Goal: Information Seeking & Learning: Learn about a topic

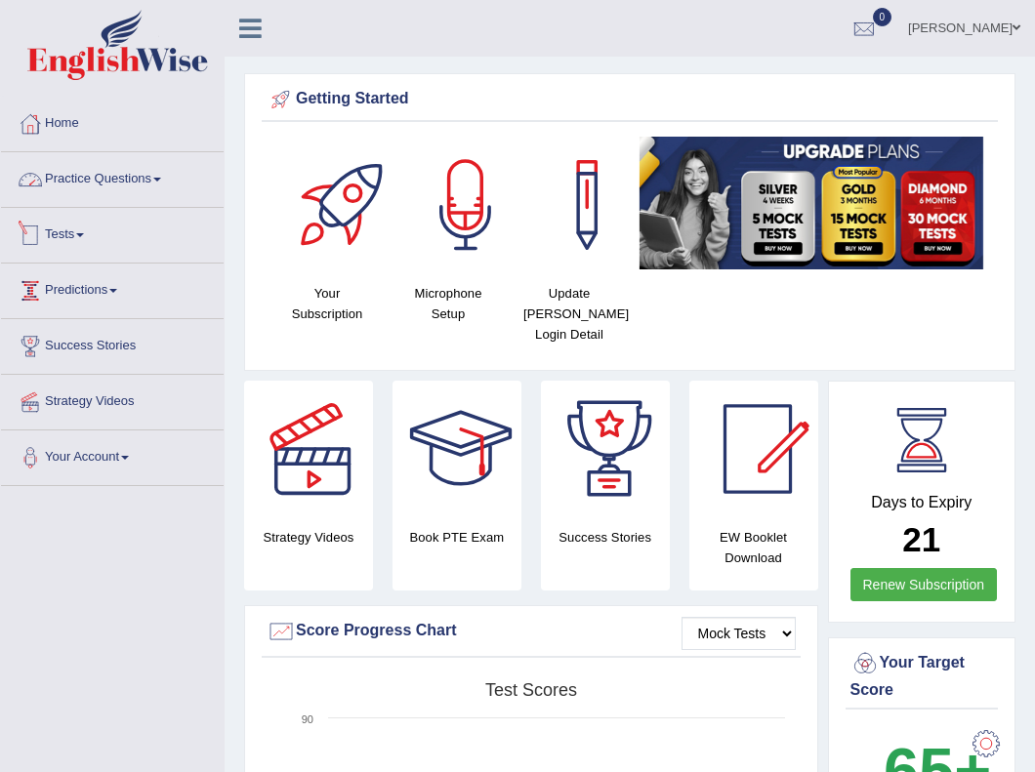
click at [129, 172] on link "Practice Questions" at bounding box center [112, 176] width 223 height 49
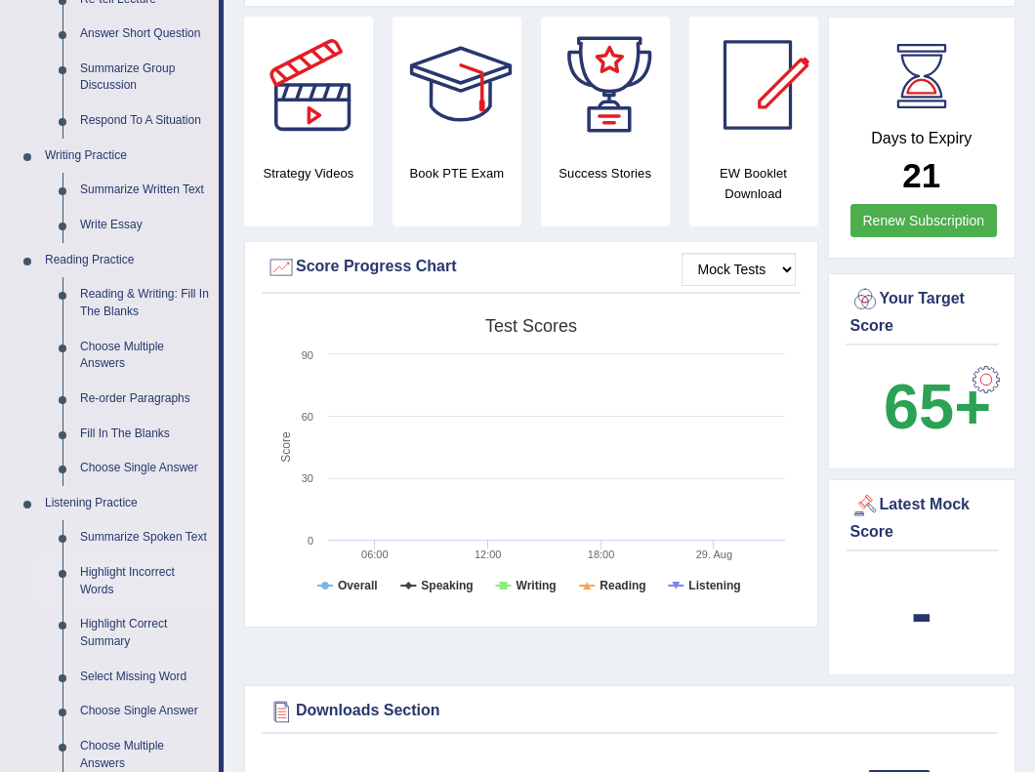
scroll to position [372, 0]
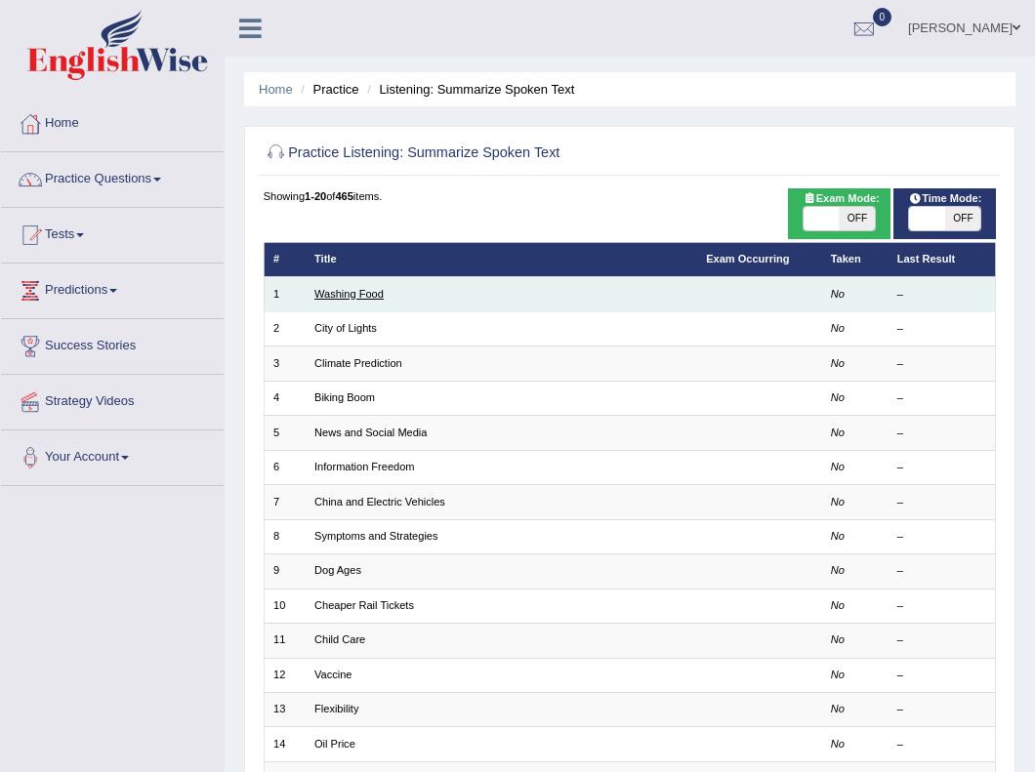
click at [361, 296] on link "Washing Food" at bounding box center [348, 294] width 69 height 12
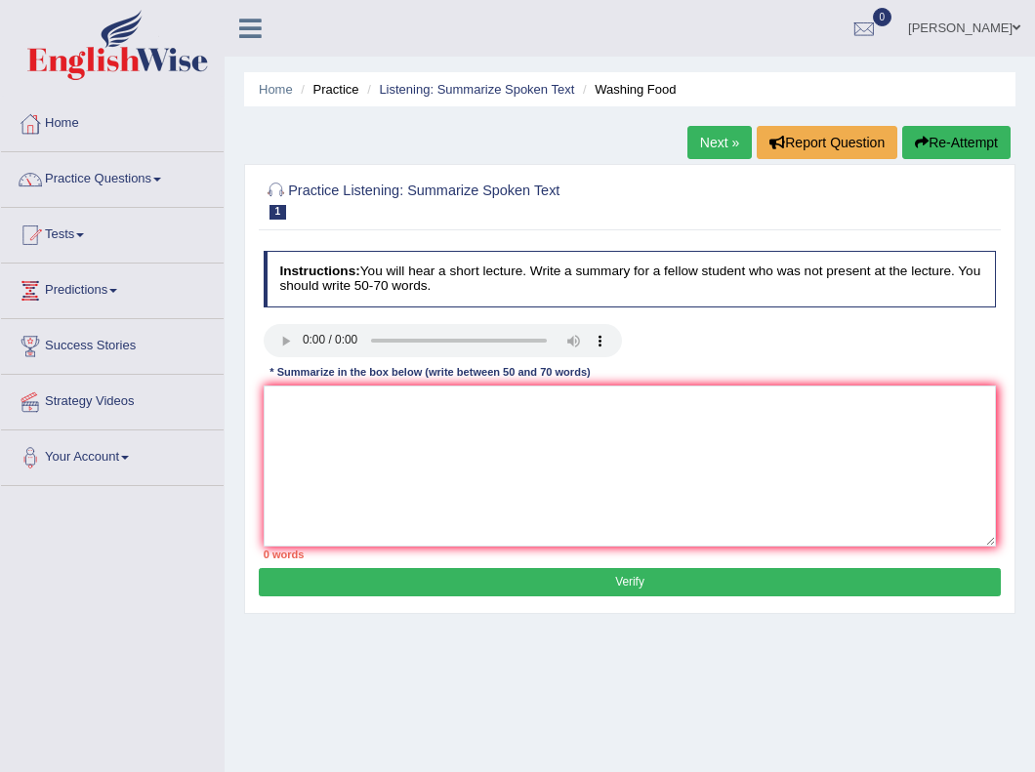
click at [304, 339] on audio at bounding box center [443, 340] width 358 height 33
click at [109, 185] on link "Practice Questions" at bounding box center [112, 176] width 223 height 49
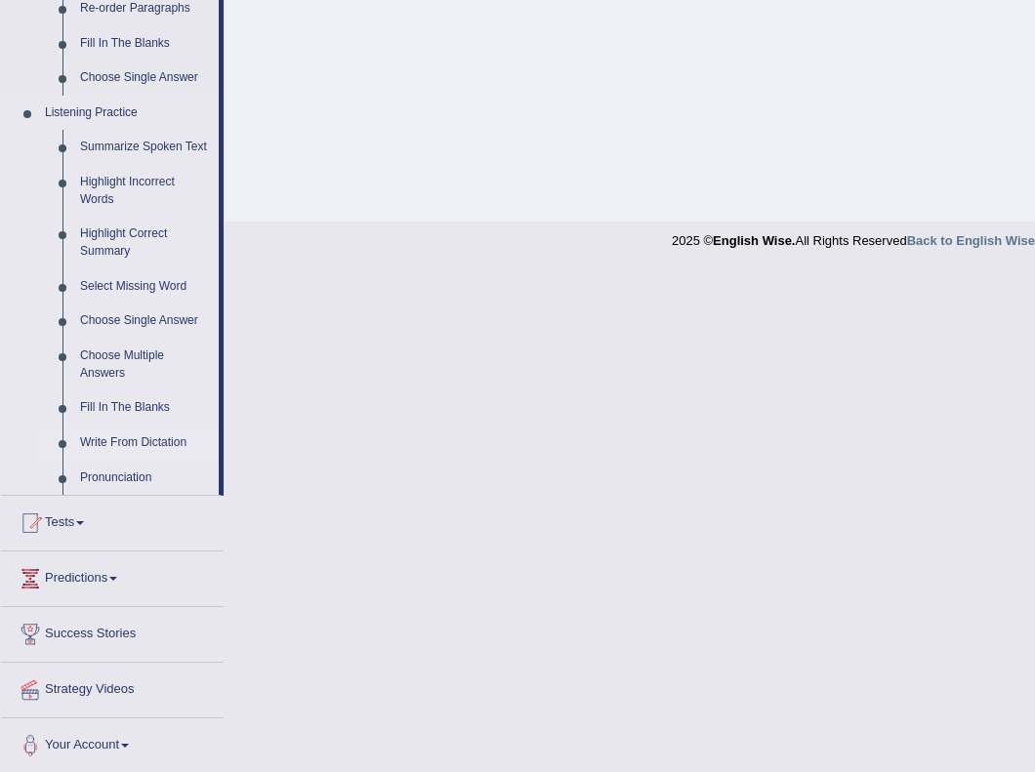
scroll to position [753, 0]
click at [85, 681] on link "Strategy Videos" at bounding box center [112, 688] width 223 height 49
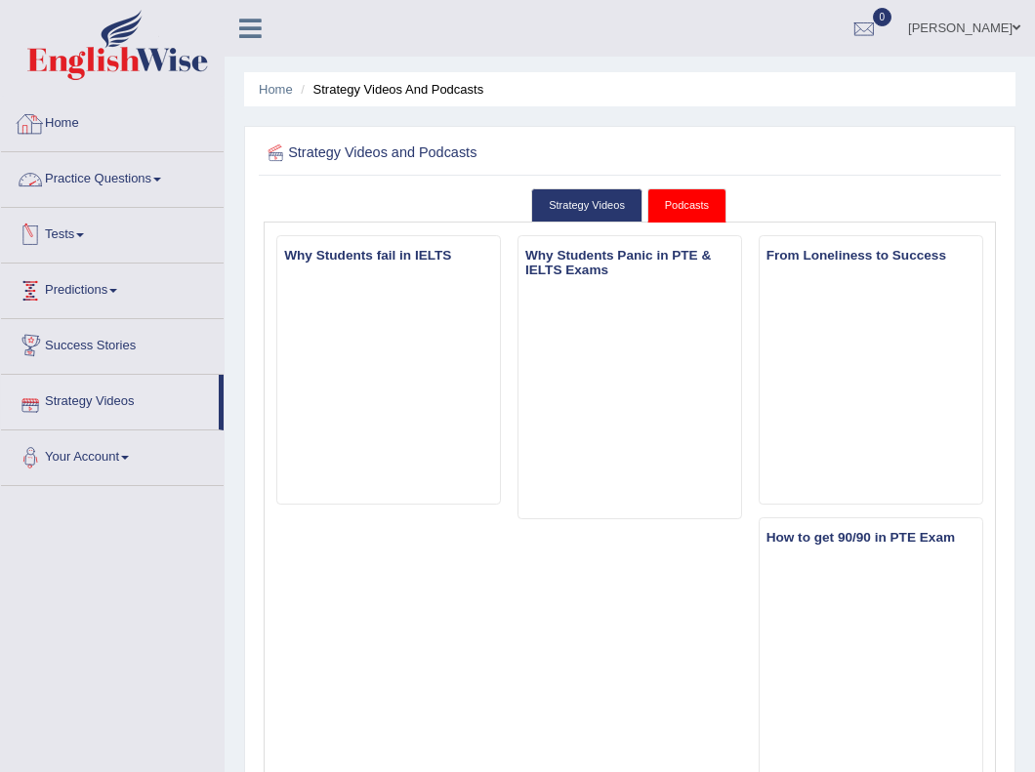
click at [85, 120] on link "Home" at bounding box center [112, 121] width 223 height 49
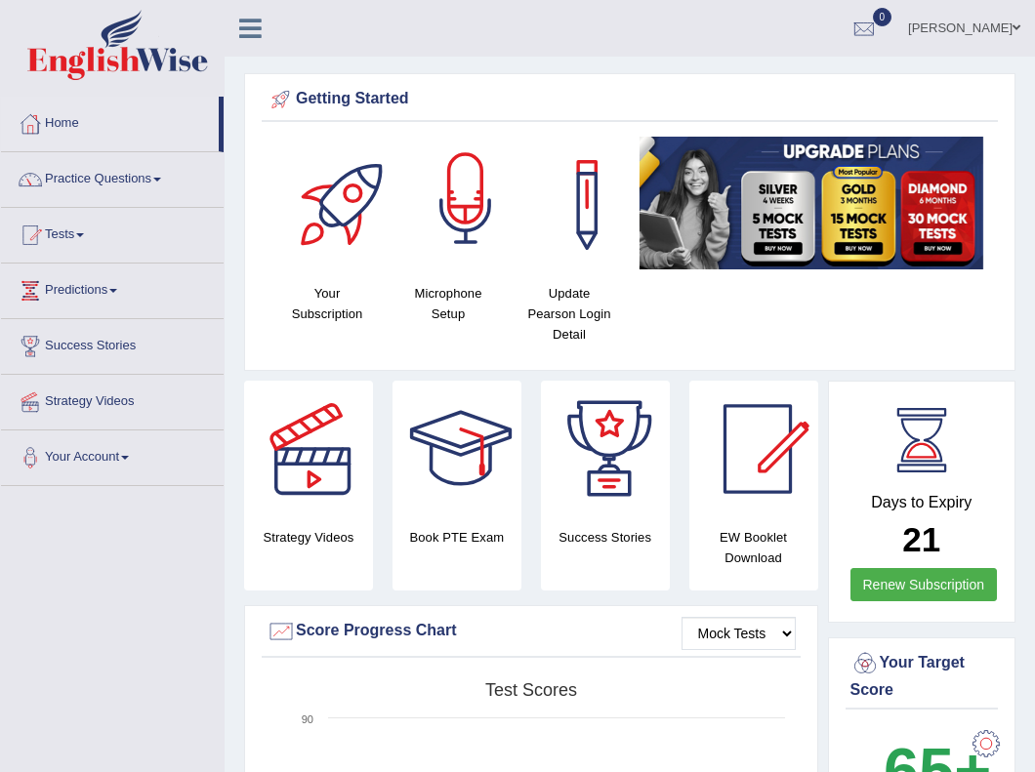
click at [456, 264] on div at bounding box center [465, 205] width 137 height 137
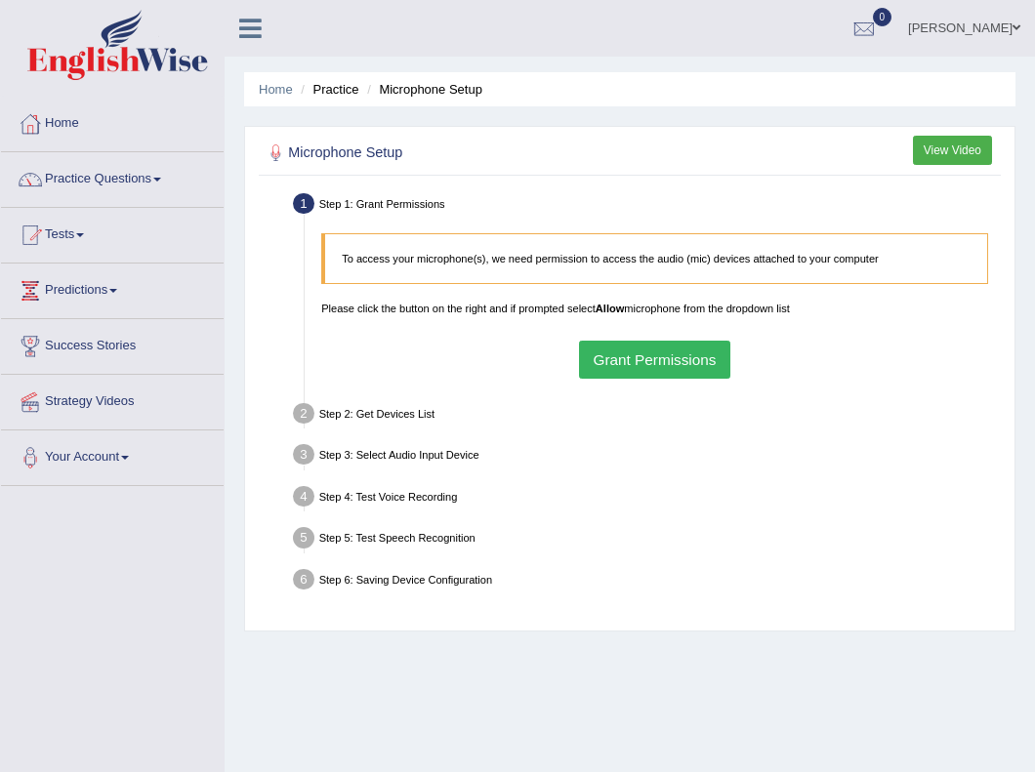
click at [638, 362] on button "Grant Permissions" at bounding box center [654, 360] width 151 height 38
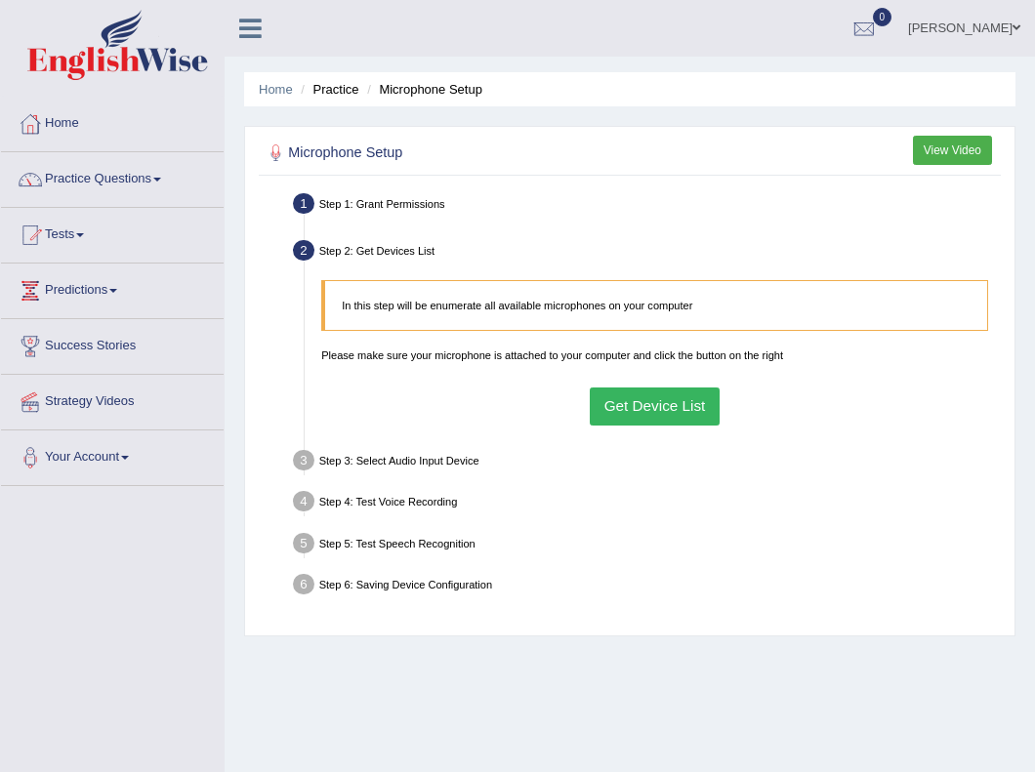
click at [649, 416] on button "Get Device List" at bounding box center [654, 406] width 130 height 38
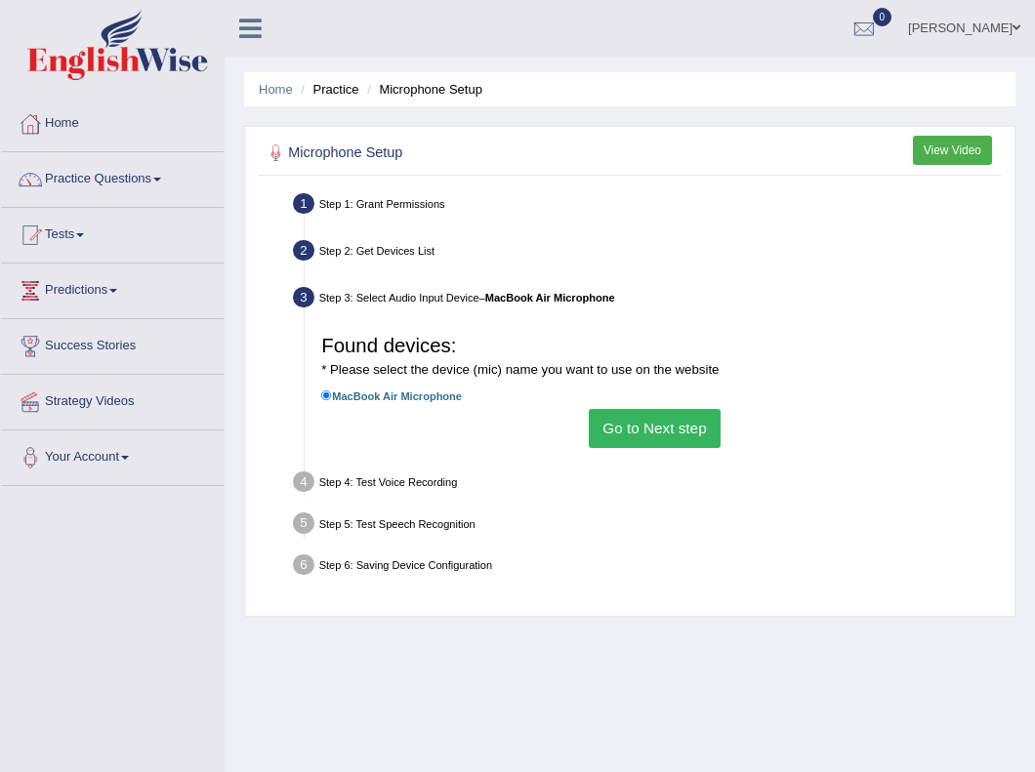
click at [639, 440] on button "Go to Next step" at bounding box center [655, 428] width 132 height 38
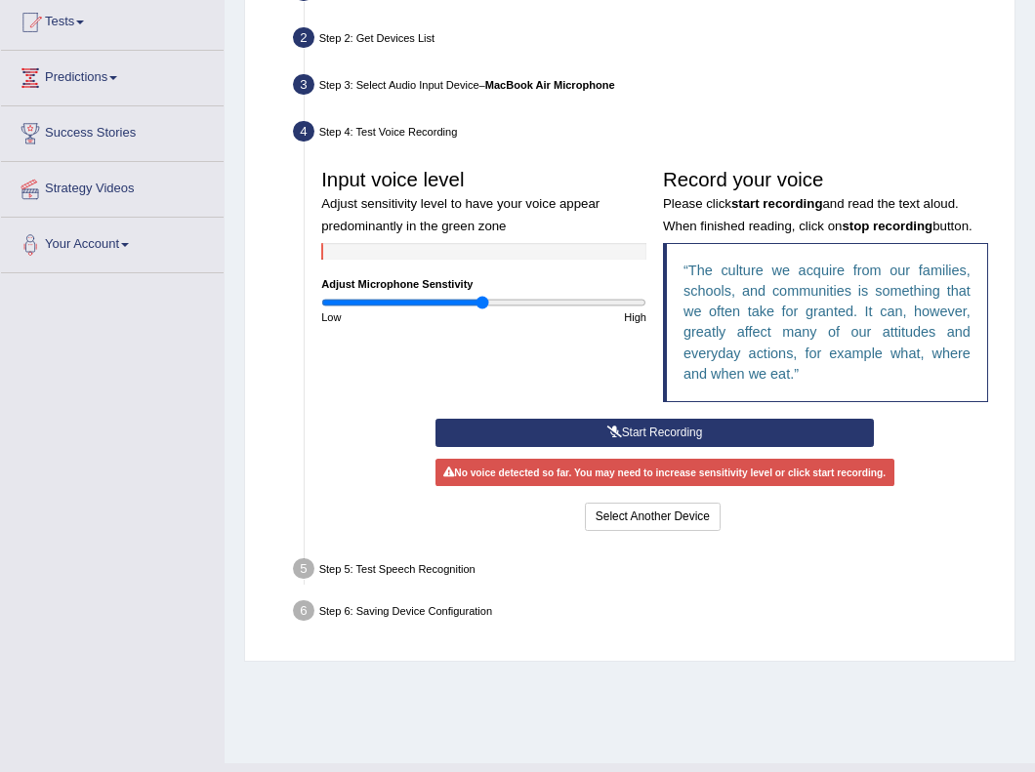
scroll to position [219, 0]
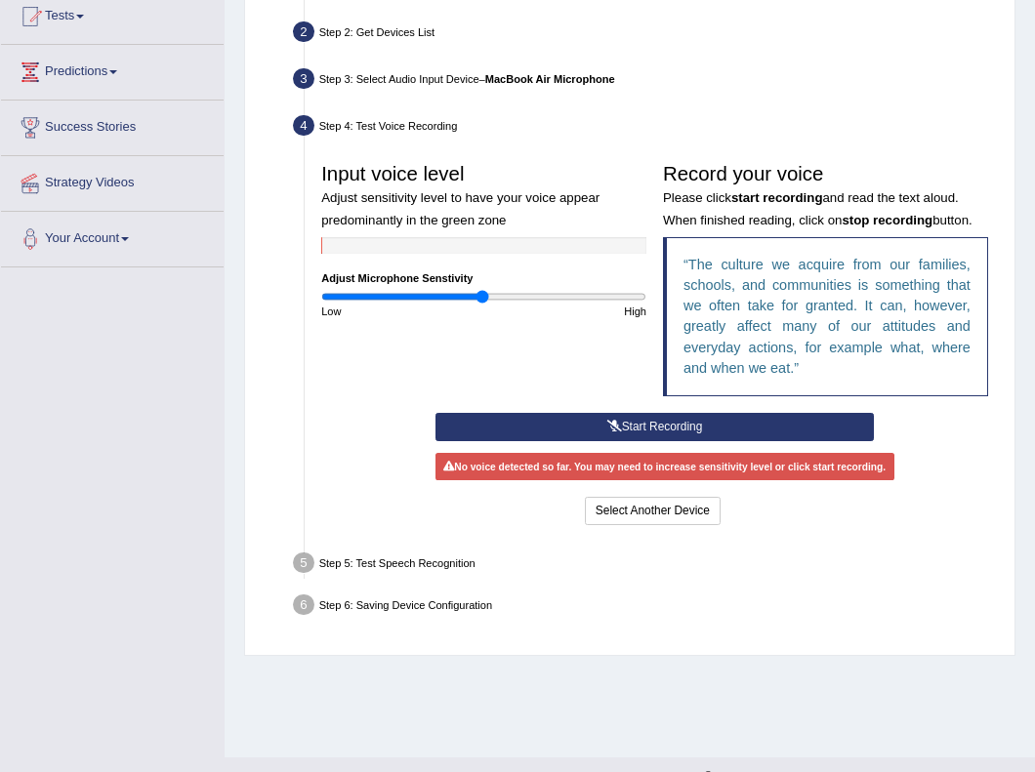
click at [558, 565] on div "Step 5: Test Speech Recognition" at bounding box center [646, 566] width 721 height 36
click at [640, 441] on button "Start Recording" at bounding box center [654, 427] width 438 height 28
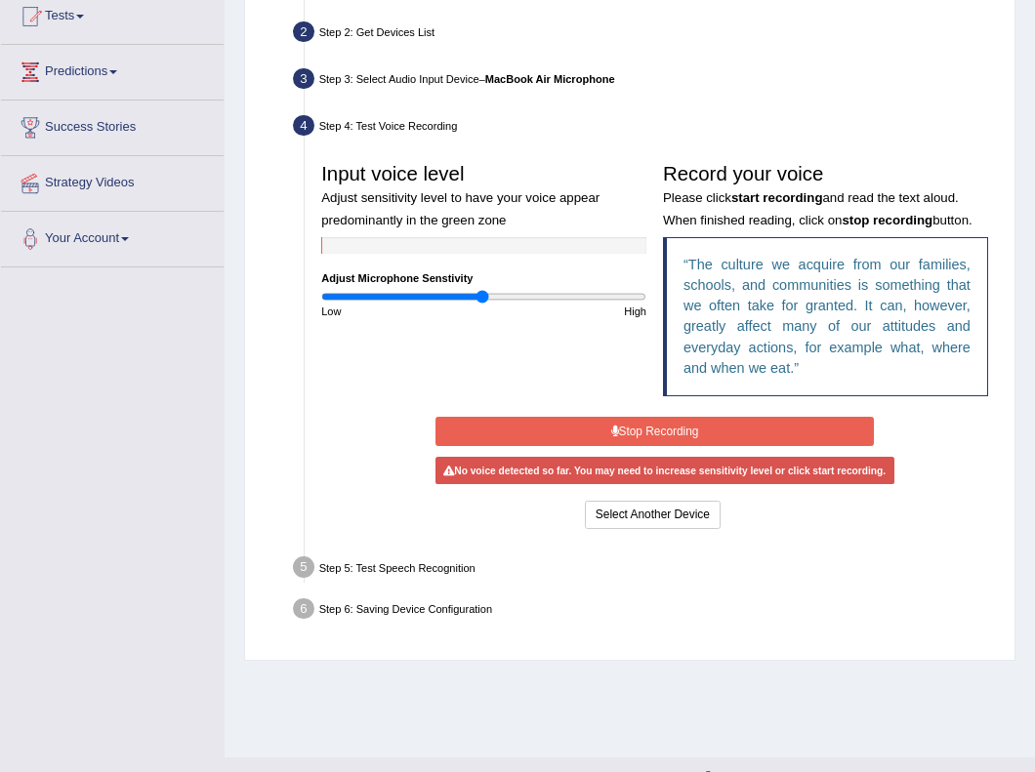
click at [641, 445] on button "Stop Recording" at bounding box center [654, 431] width 438 height 28
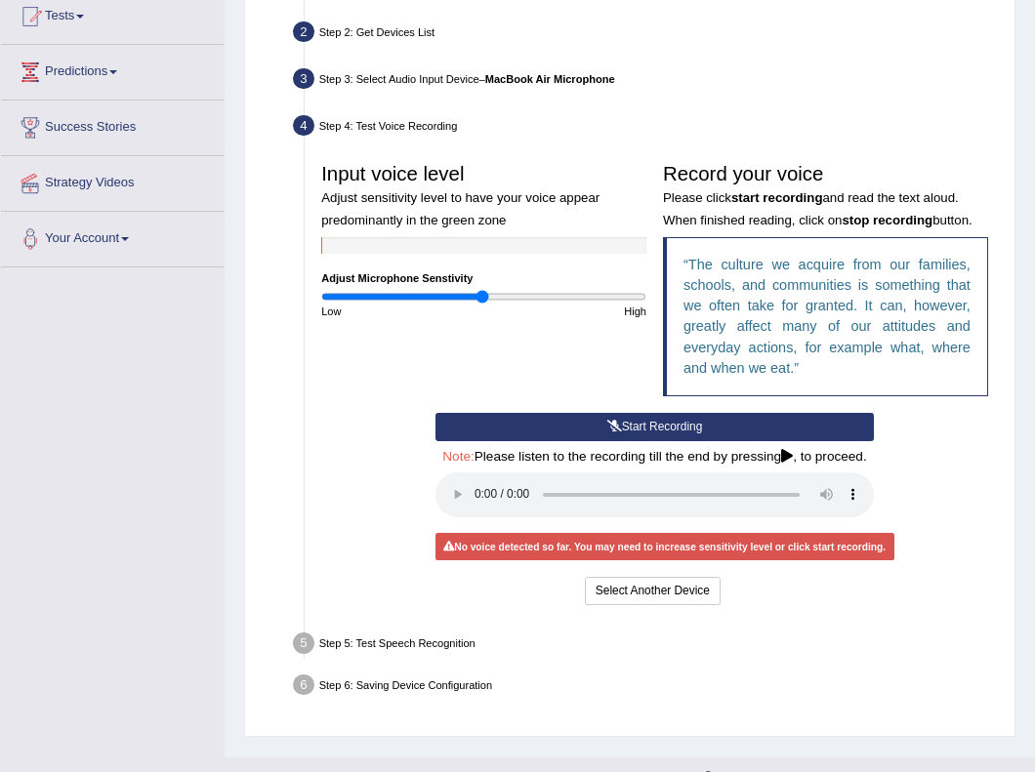
click at [516, 648] on div "Step 5: Test Speech Recognition" at bounding box center [646, 646] width 721 height 36
click at [608, 593] on button "Select Another Device" at bounding box center [653, 591] width 136 height 28
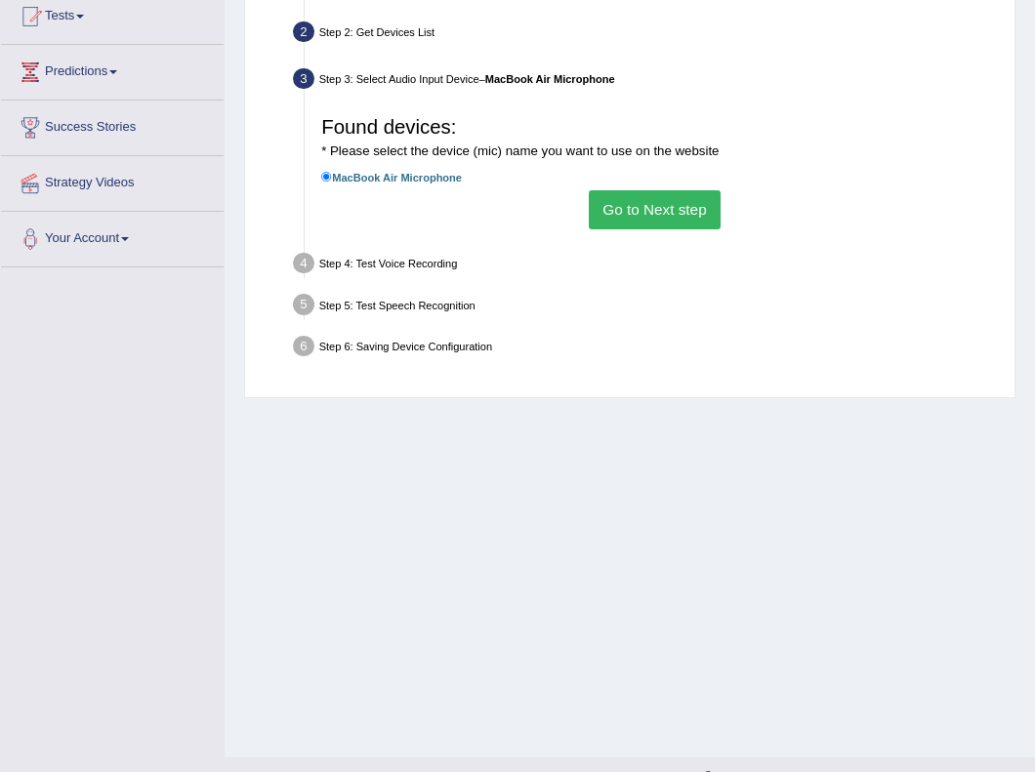
click at [510, 284] on div "Step 4: Test Voice Recording" at bounding box center [646, 266] width 721 height 36
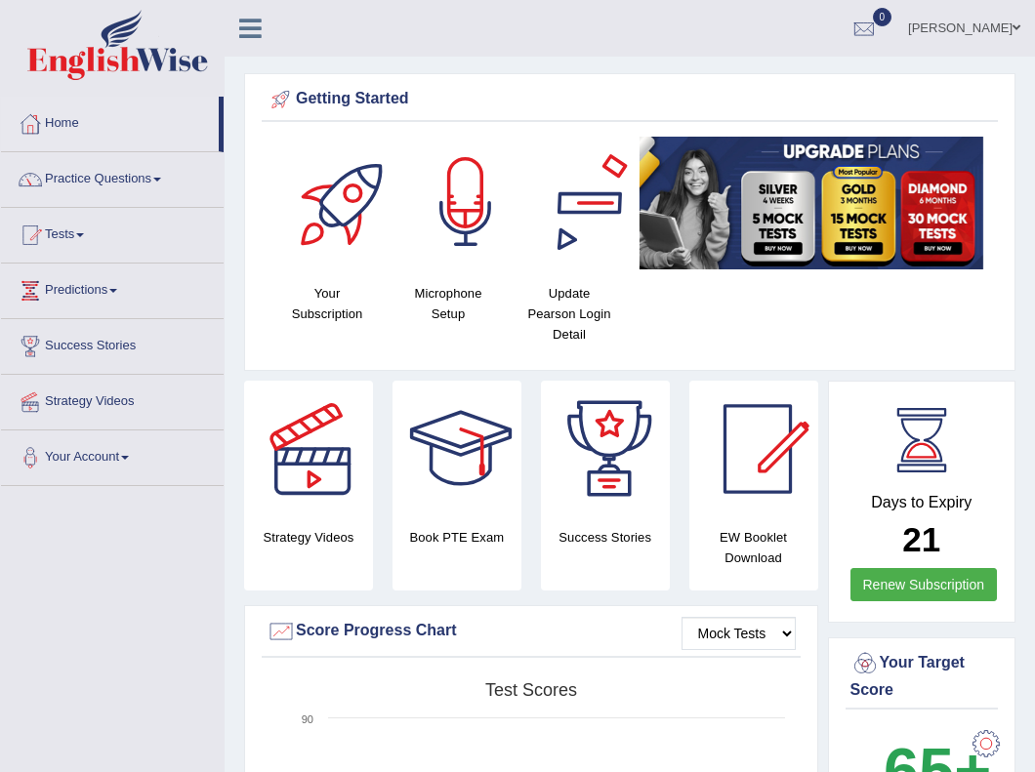
click at [319, 281] on div "Your Subscription" at bounding box center [327, 230] width 102 height 187
click at [339, 237] on div at bounding box center [344, 205] width 137 height 137
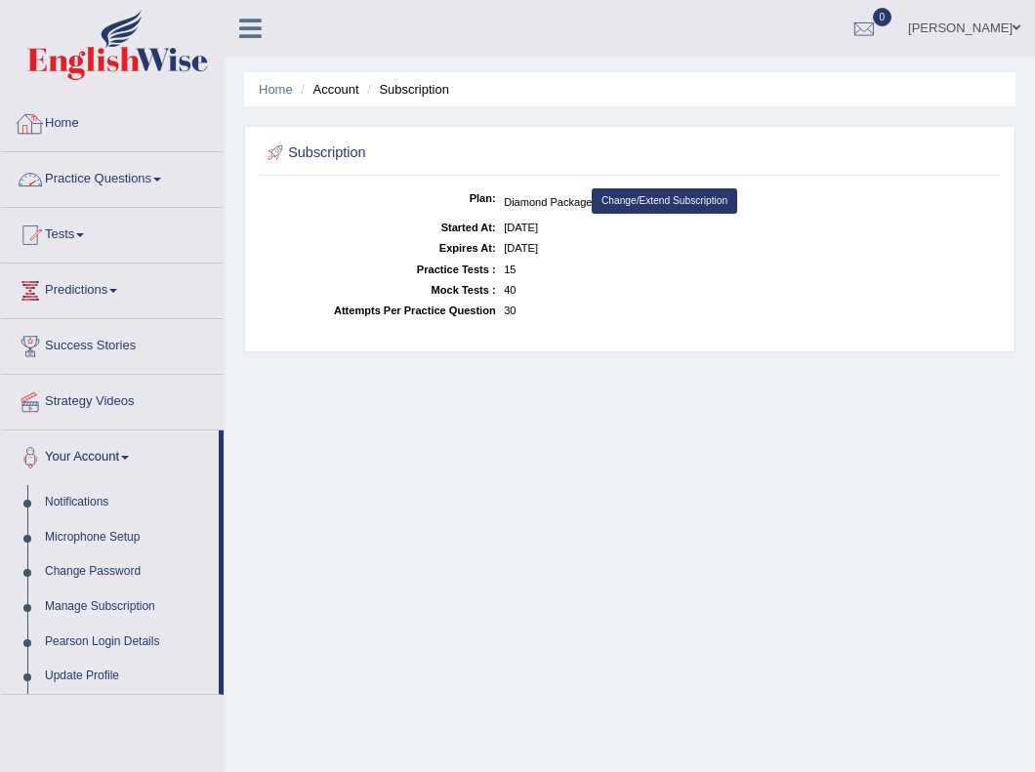
click at [127, 138] on link "Home" at bounding box center [112, 121] width 223 height 49
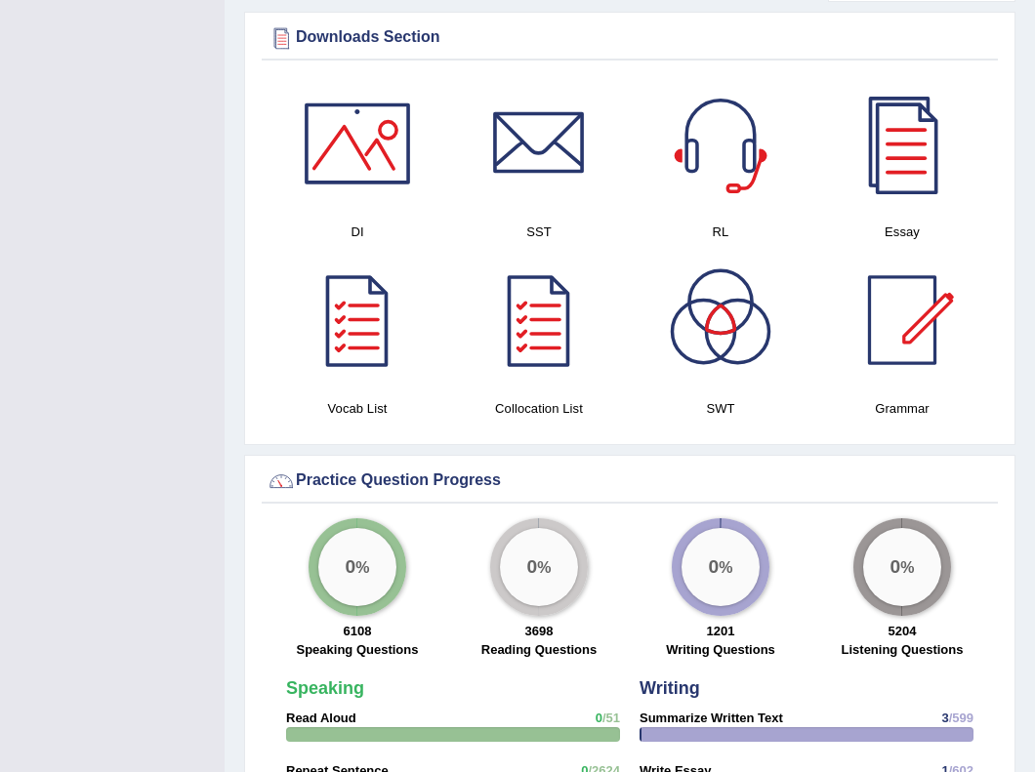
scroll to position [1028, 0]
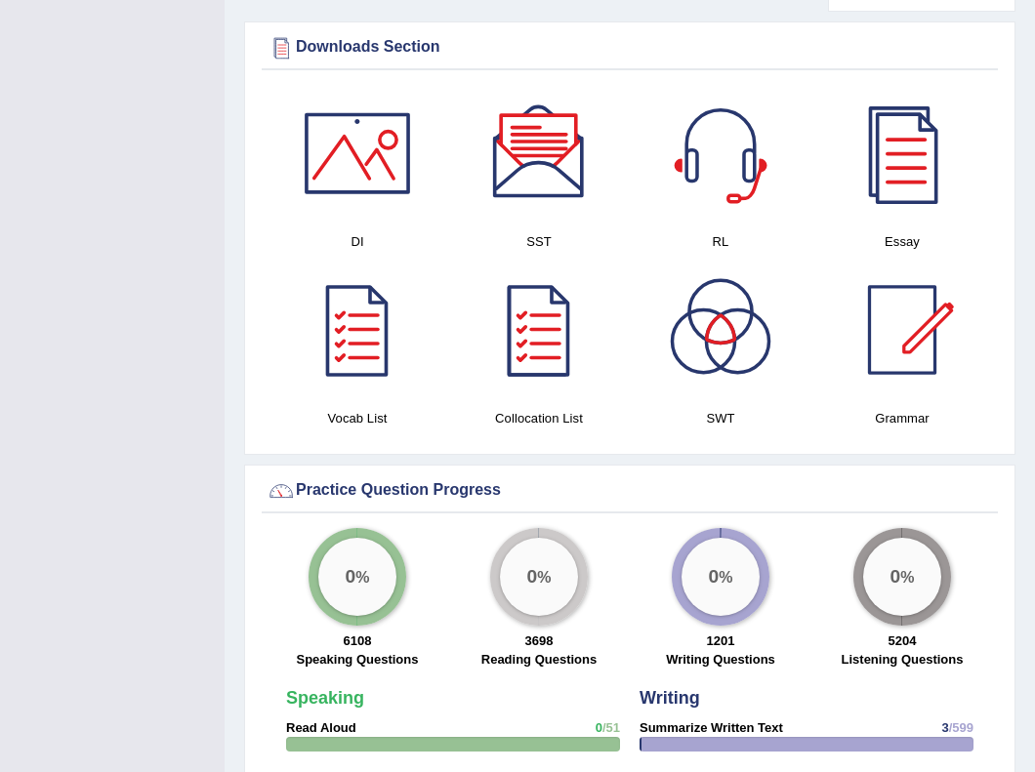
click at [704, 170] on div at bounding box center [720, 153] width 137 height 137
click at [353, 360] on div at bounding box center [357, 330] width 137 height 137
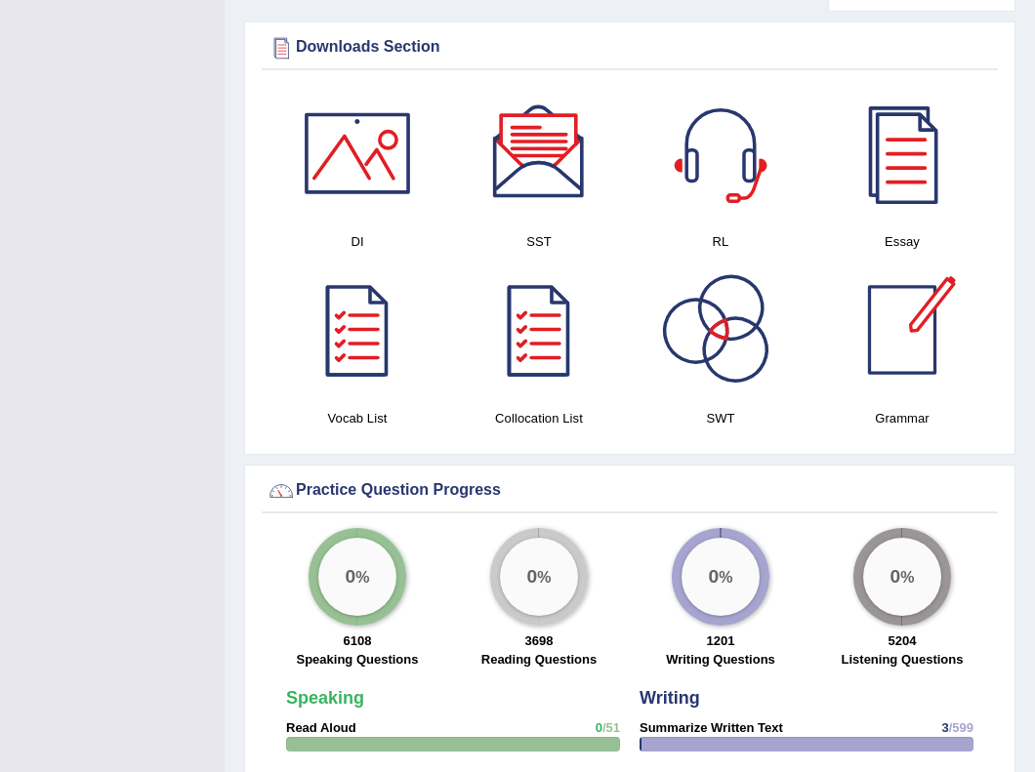
click at [734, 360] on div at bounding box center [720, 330] width 137 height 137
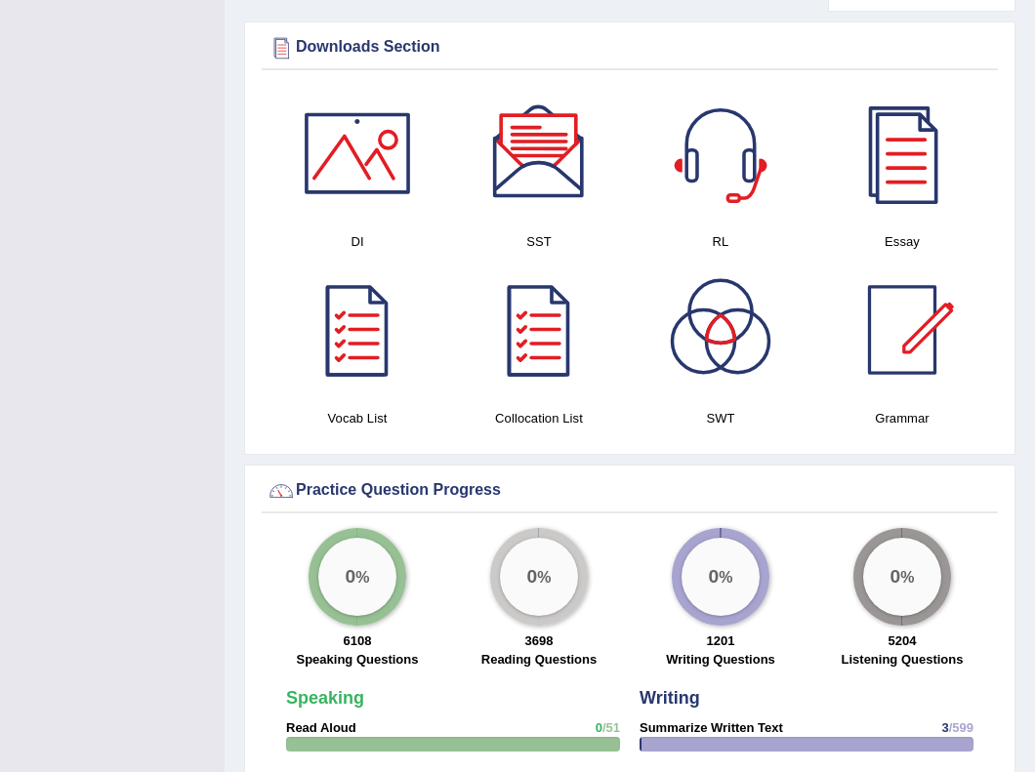
click at [556, 154] on div at bounding box center [538, 153] width 137 height 137
click at [893, 351] on div at bounding box center [901, 330] width 137 height 137
